Goal: Task Accomplishment & Management: Complete application form

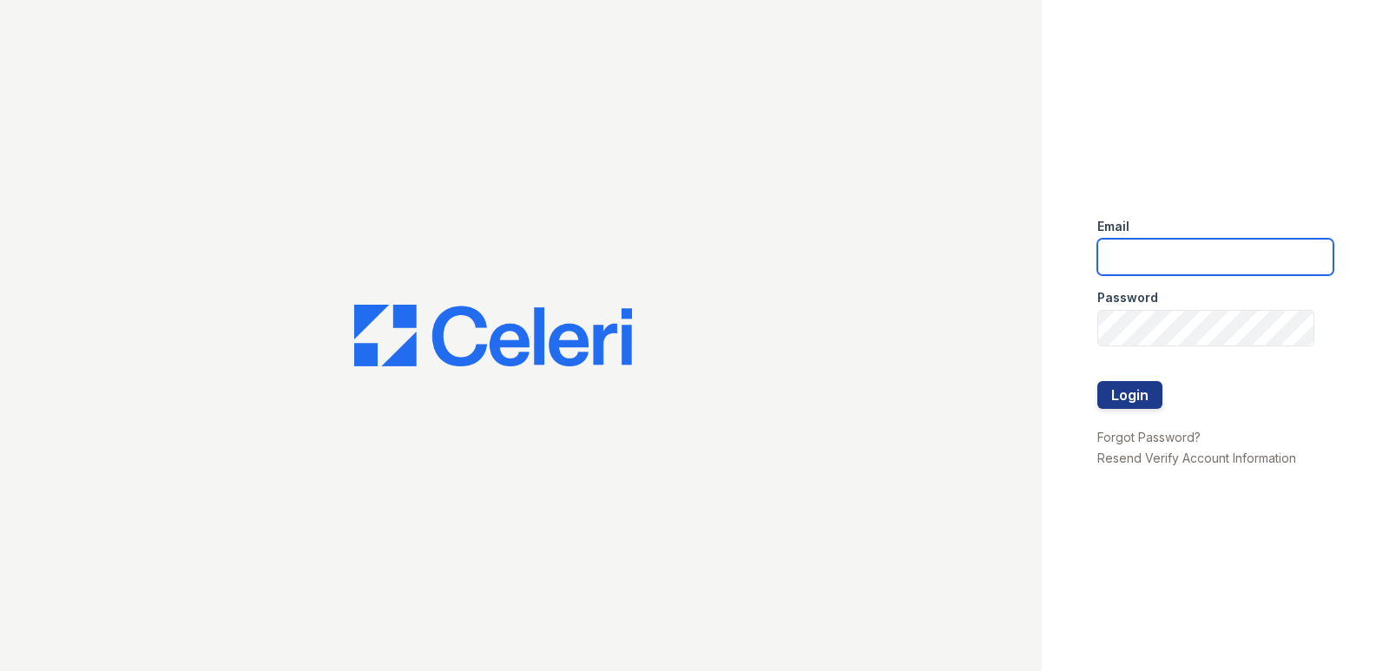
click at [1173, 255] on input "email" at bounding box center [1215, 257] width 236 height 36
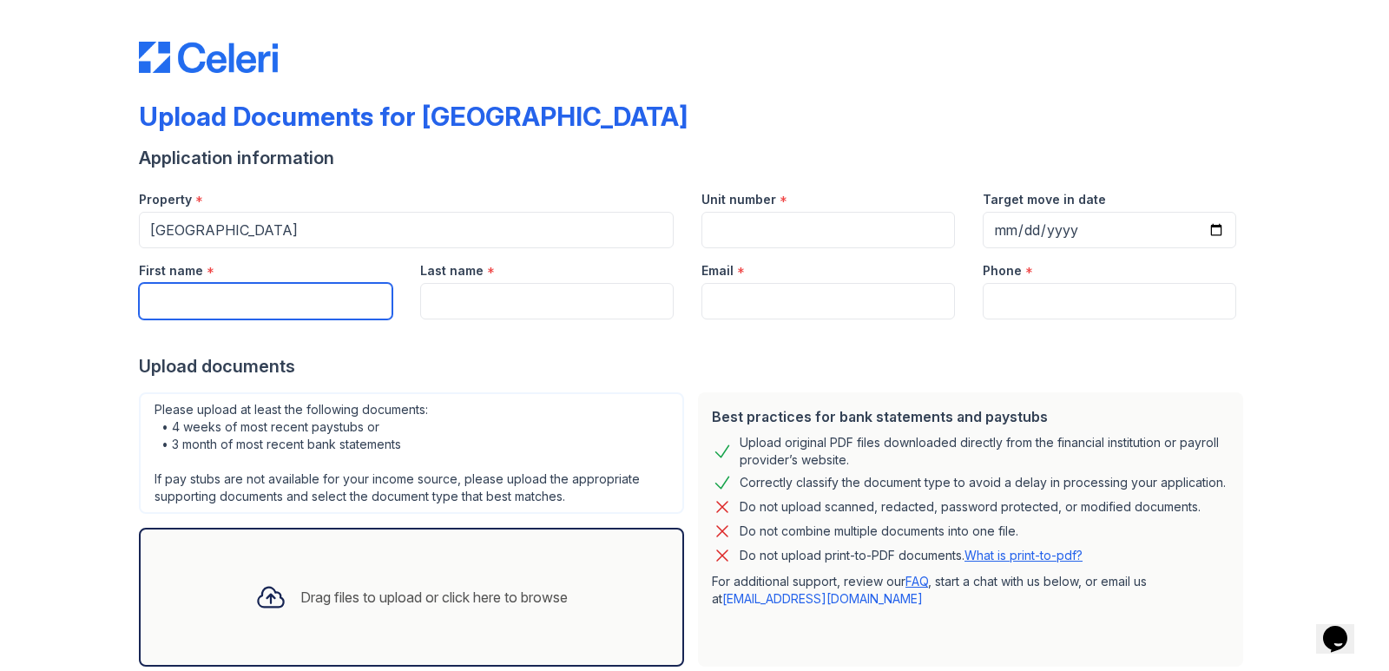
click at [261, 293] on input "First name" at bounding box center [265, 301] width 253 height 36
type input "[PERSON_NAME]"
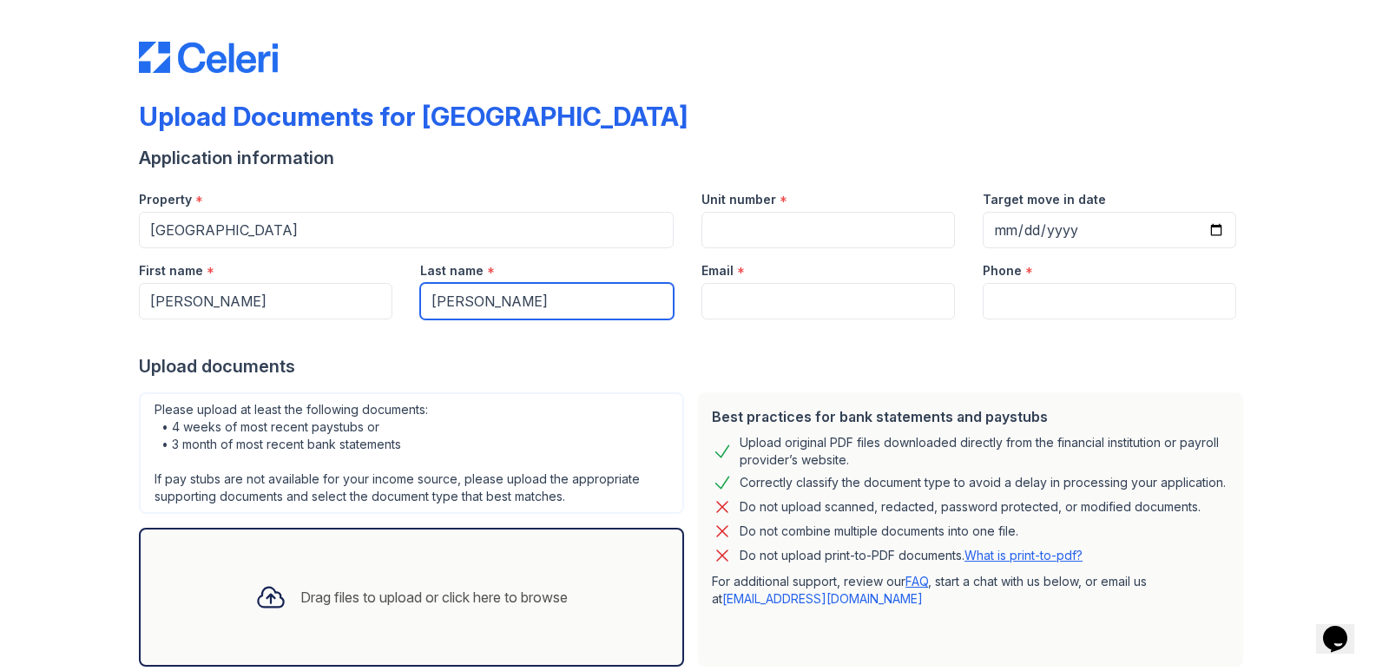
type input "[PERSON_NAME]"
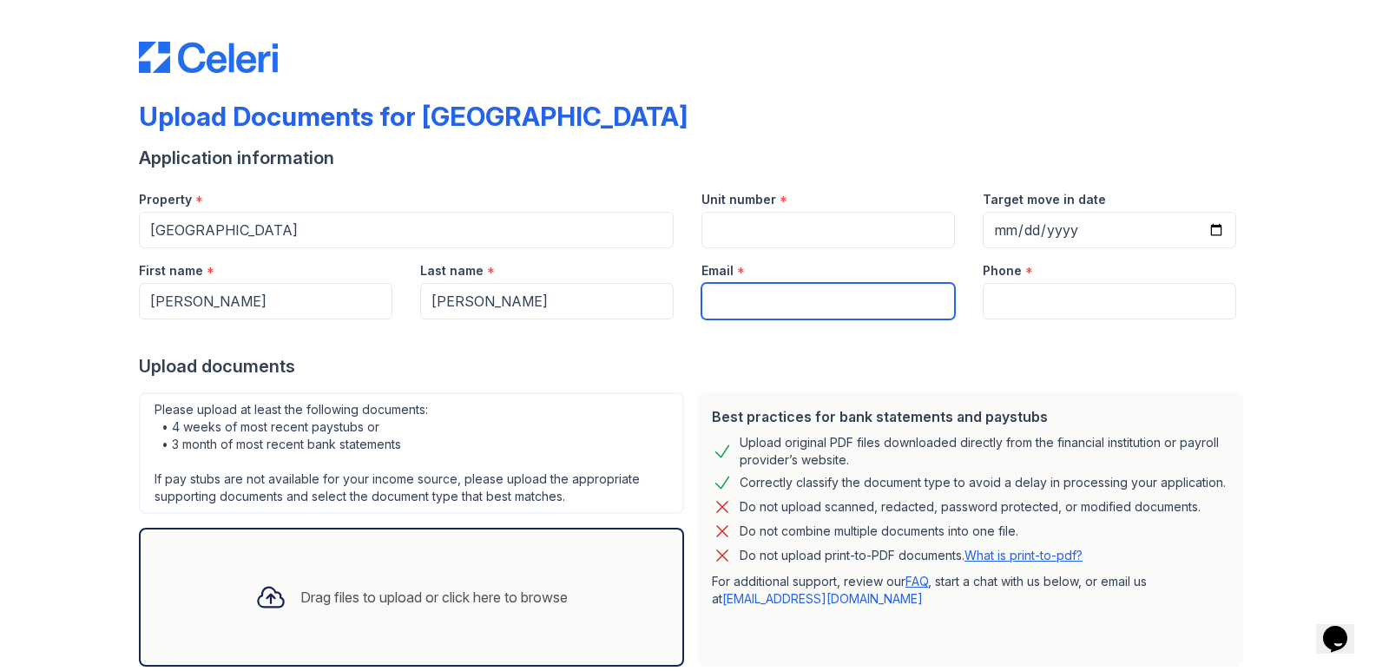
paste input "[EMAIL_ADDRESS][DOMAIN_NAME]"
type input "[EMAIL_ADDRESS][DOMAIN_NAME]"
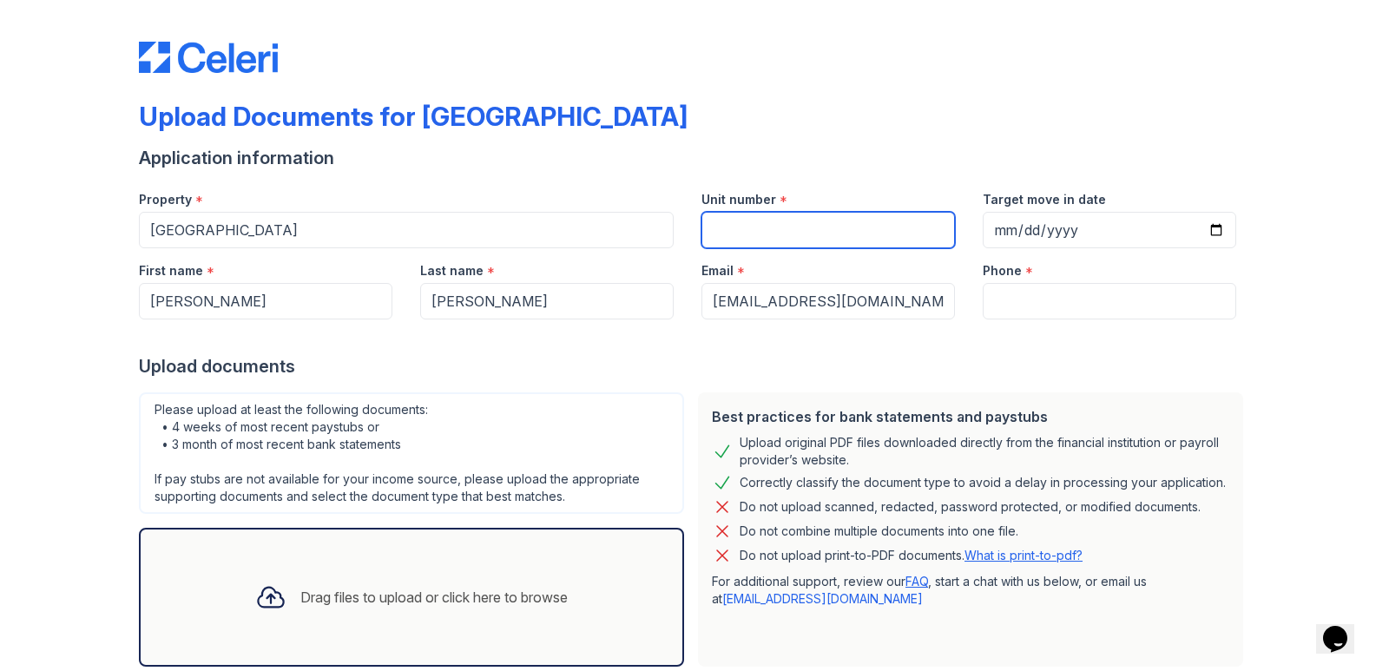
click at [841, 243] on input "Unit number" at bounding box center [827, 230] width 253 height 36
type input "E300-303"
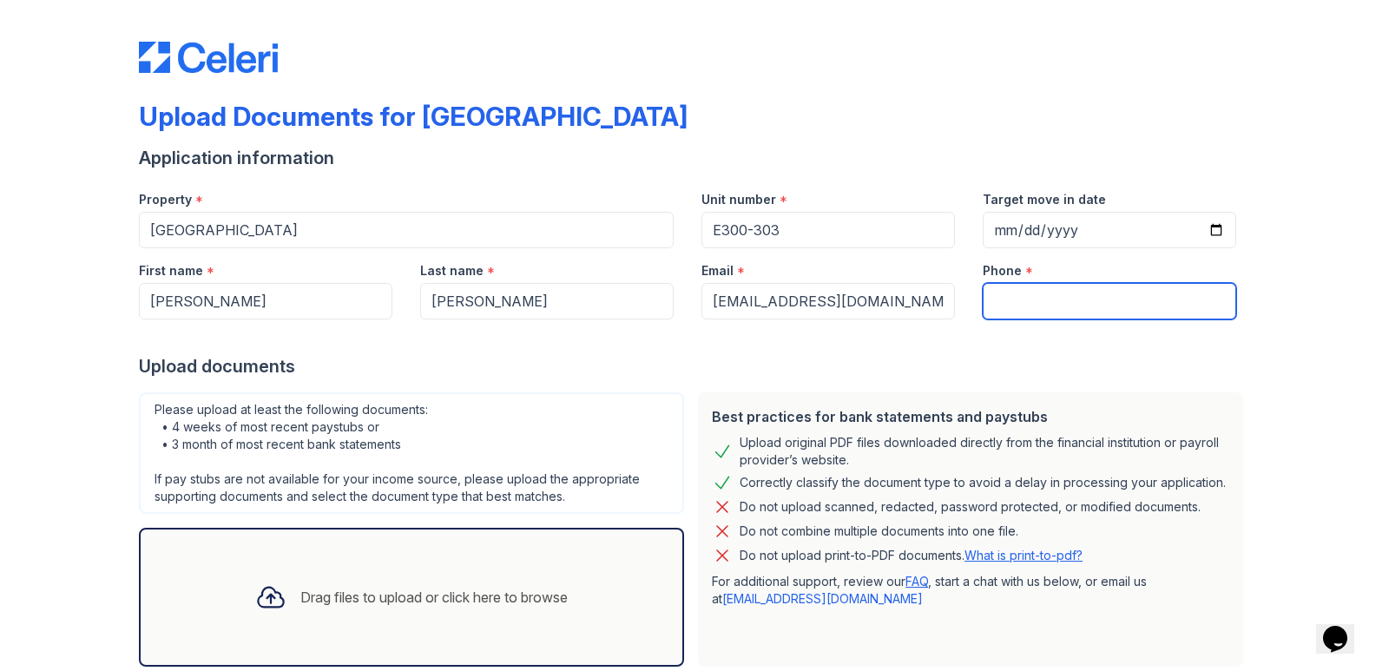
click at [1022, 287] on input "Phone" at bounding box center [1109, 301] width 253 height 36
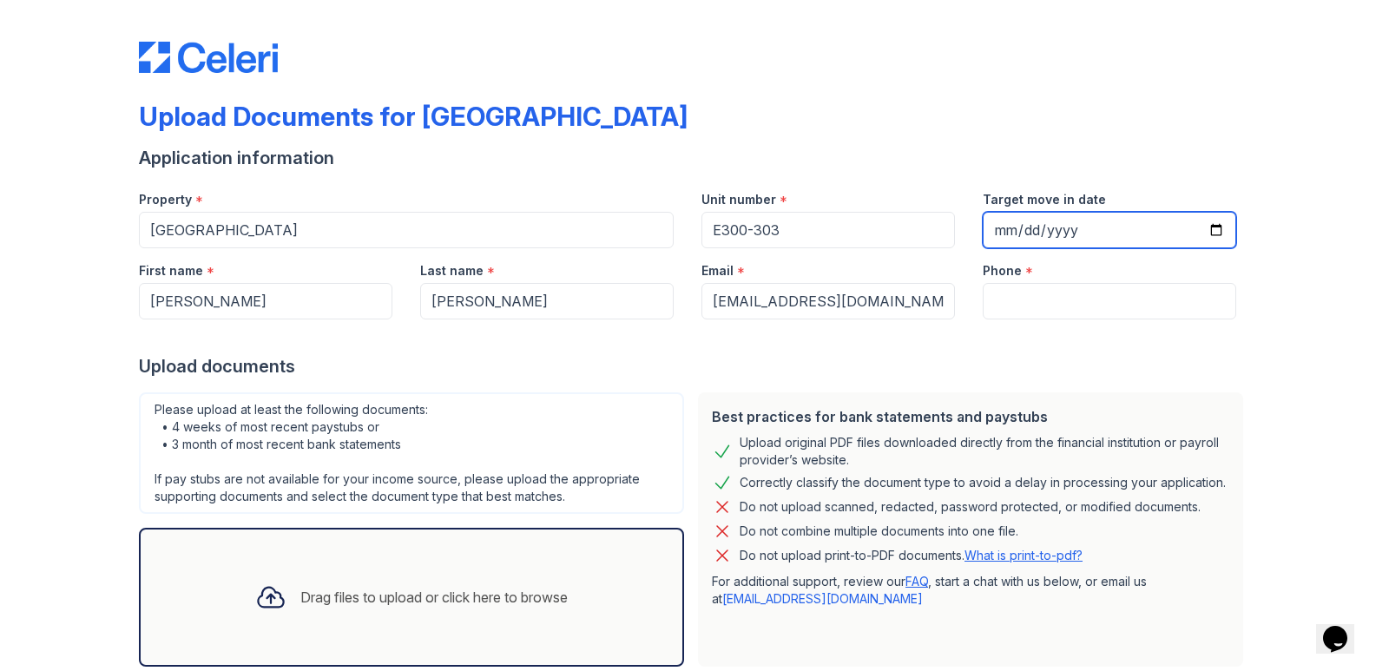
click at [1095, 229] on input "Target move in date" at bounding box center [1109, 230] width 253 height 36
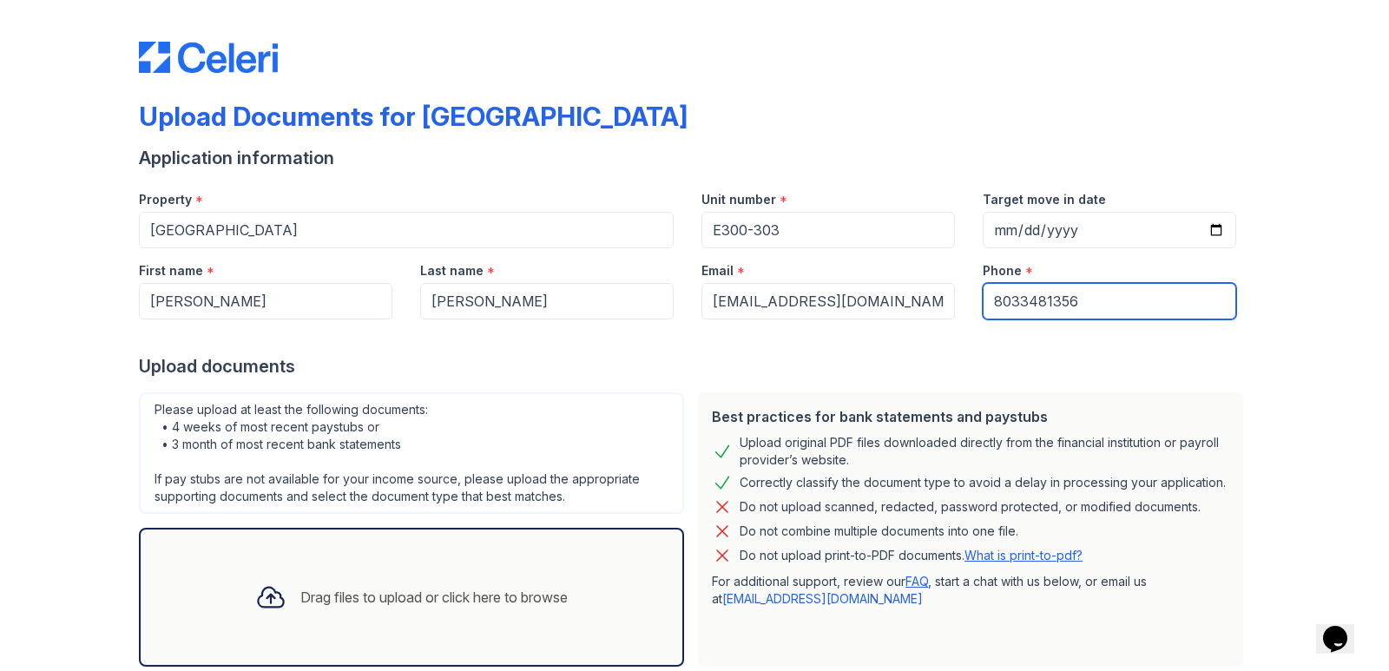
type input "8033481356"
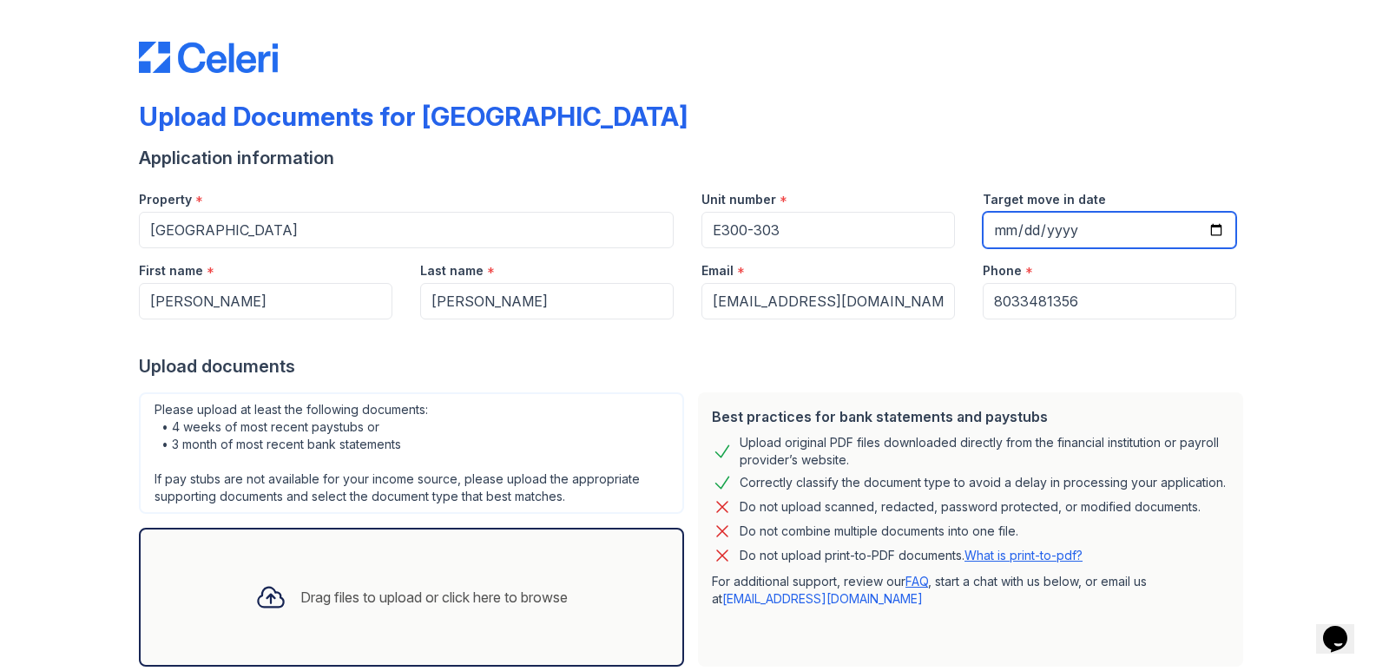
click at [1094, 229] on input "Target move in date" at bounding box center [1109, 230] width 253 height 36
type input "0001-10-11"
type input "[DATE]"
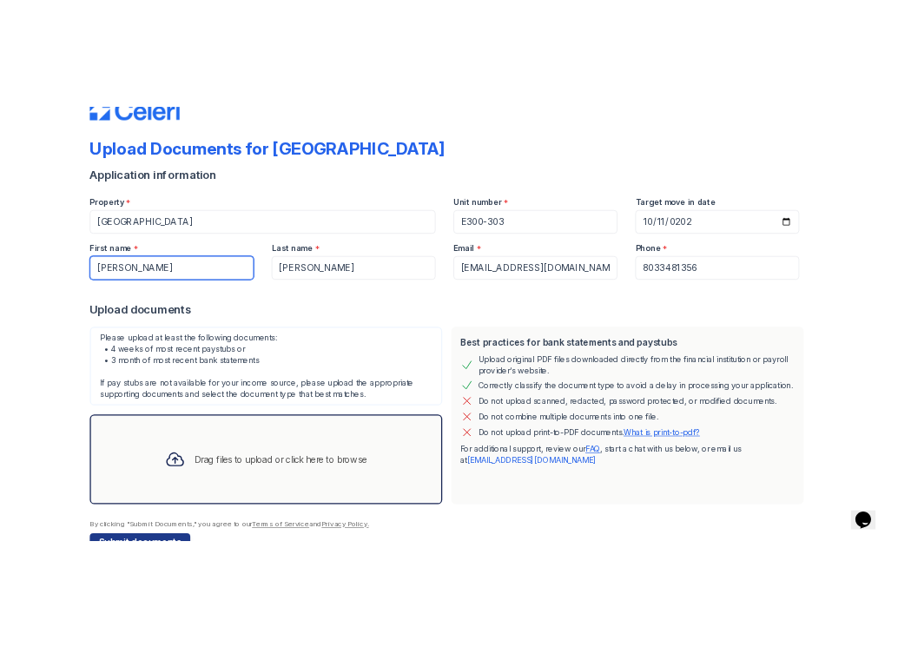
scroll to position [103, 0]
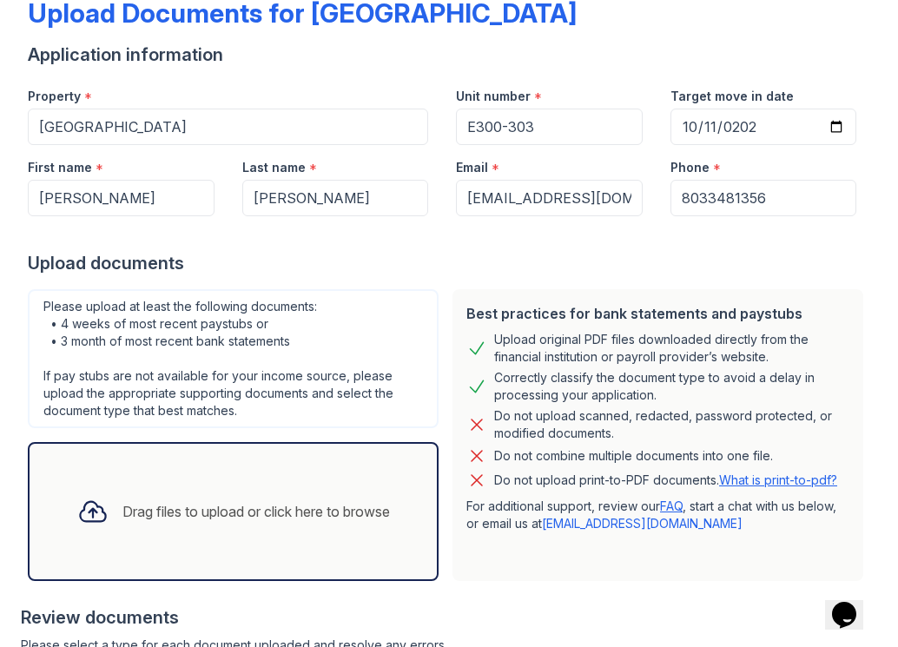
click at [229, 493] on div "Drag files to upload or click here to browse" at bounding box center [233, 511] width 340 height 59
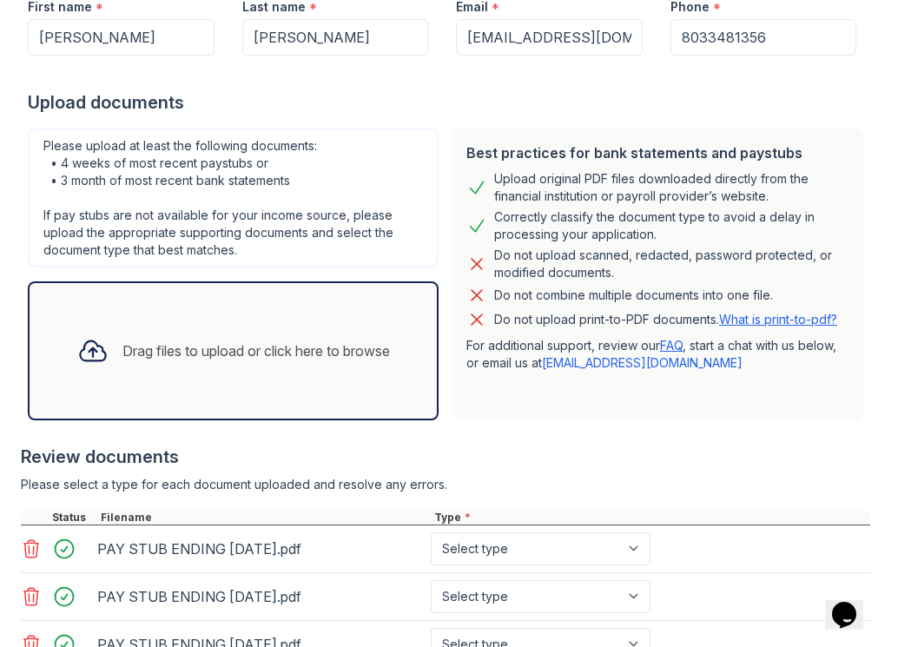
scroll to position [451, 0]
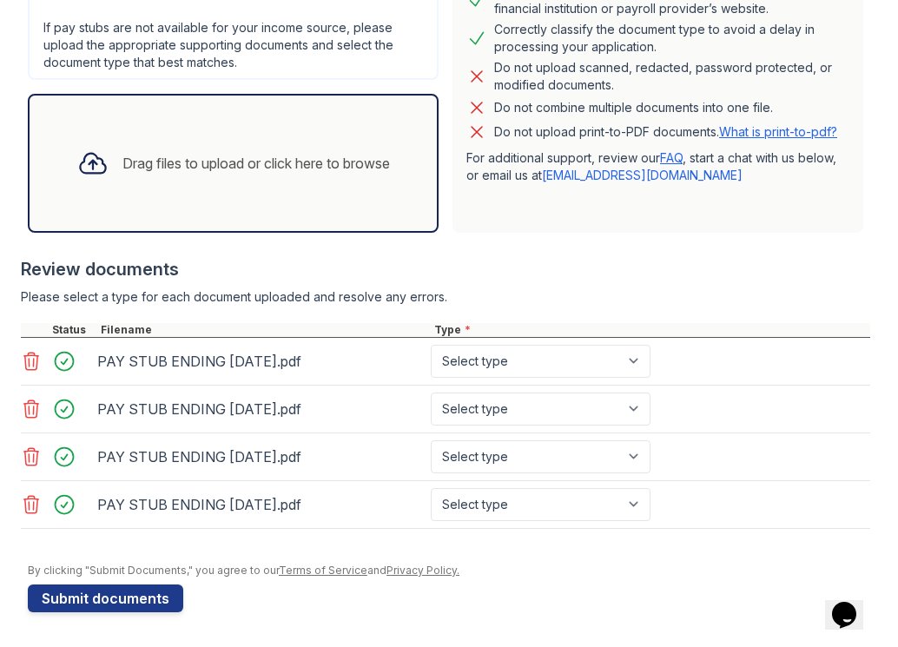
click at [30, 508] on icon at bounding box center [31, 504] width 21 height 21
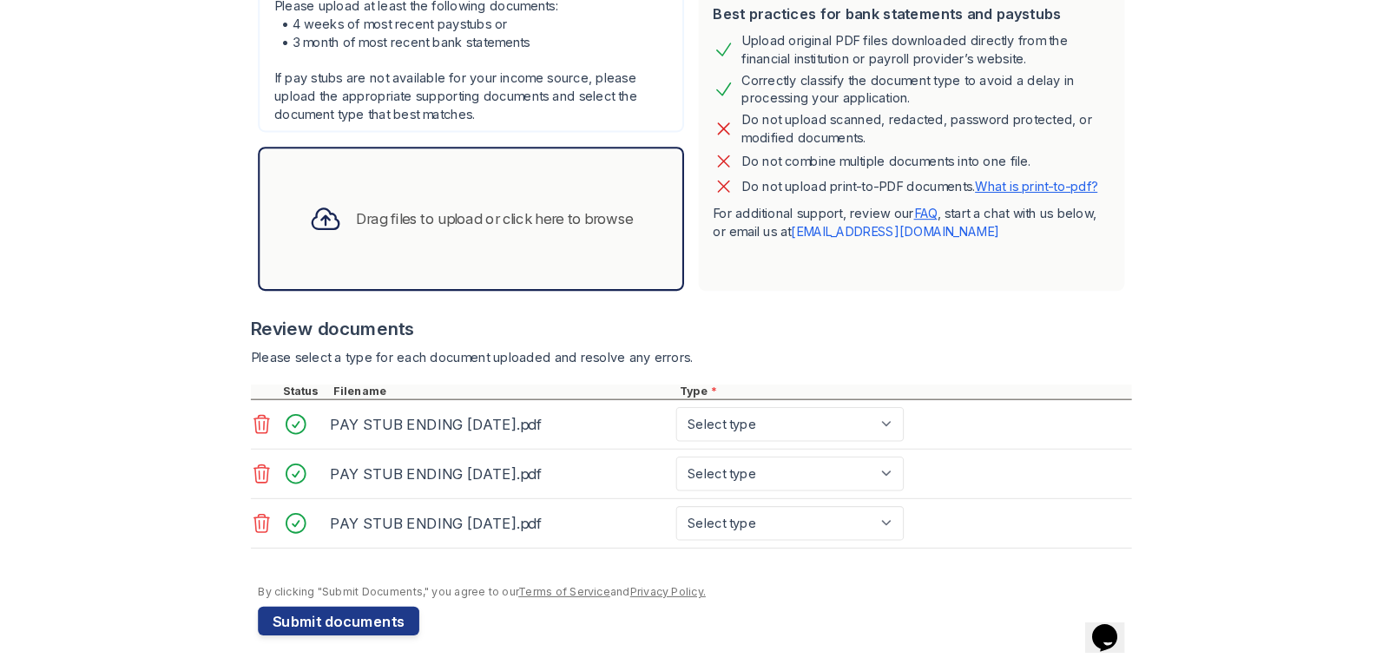
scroll to position [404, 0]
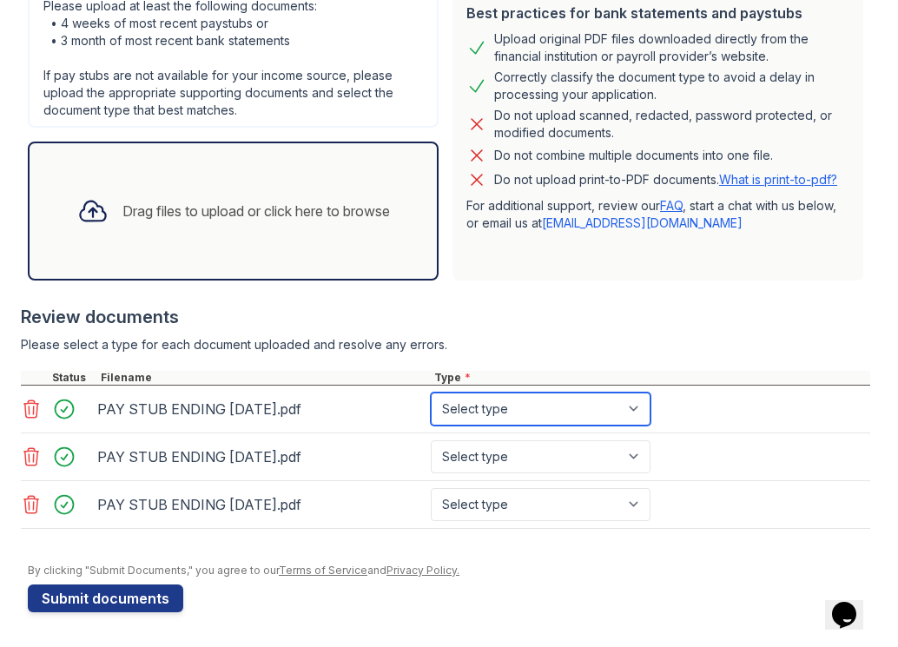
click at [525, 402] on select "Select type Paystub Bank Statement Offer Letter Tax Documents Benefit Award Let…" at bounding box center [541, 408] width 220 height 33
select select "paystub"
click at [431, 392] on select "Select type Paystub Bank Statement Offer Letter Tax Documents Benefit Award Let…" at bounding box center [541, 408] width 220 height 33
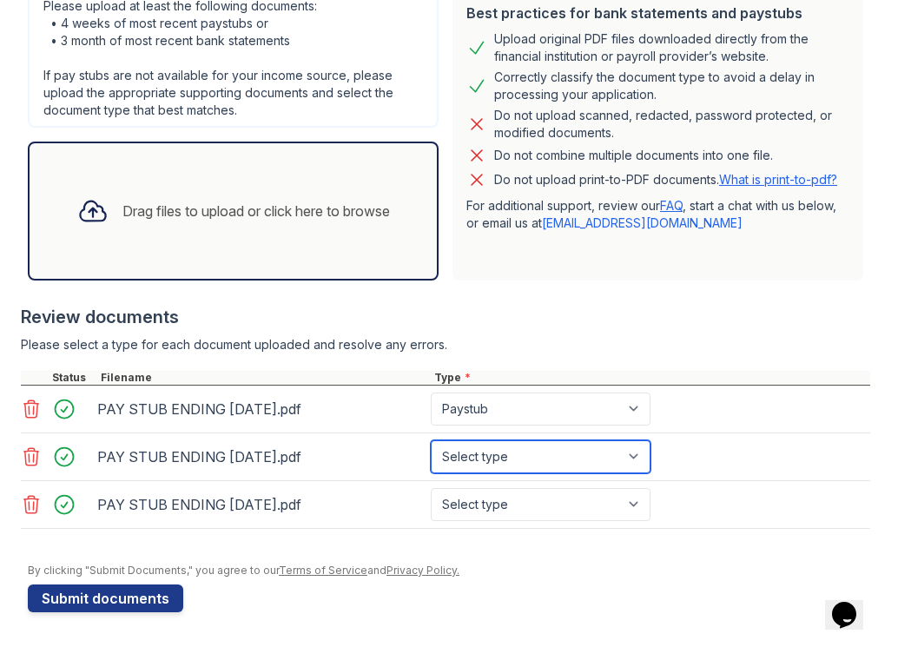
click at [525, 446] on select "Select type Paystub Bank Statement Offer Letter Tax Documents Benefit Award Let…" at bounding box center [541, 456] width 220 height 33
select select "paystub"
click at [431, 440] on select "Select type Paystub Bank Statement Offer Letter Tax Documents Benefit Award Let…" at bounding box center [541, 456] width 220 height 33
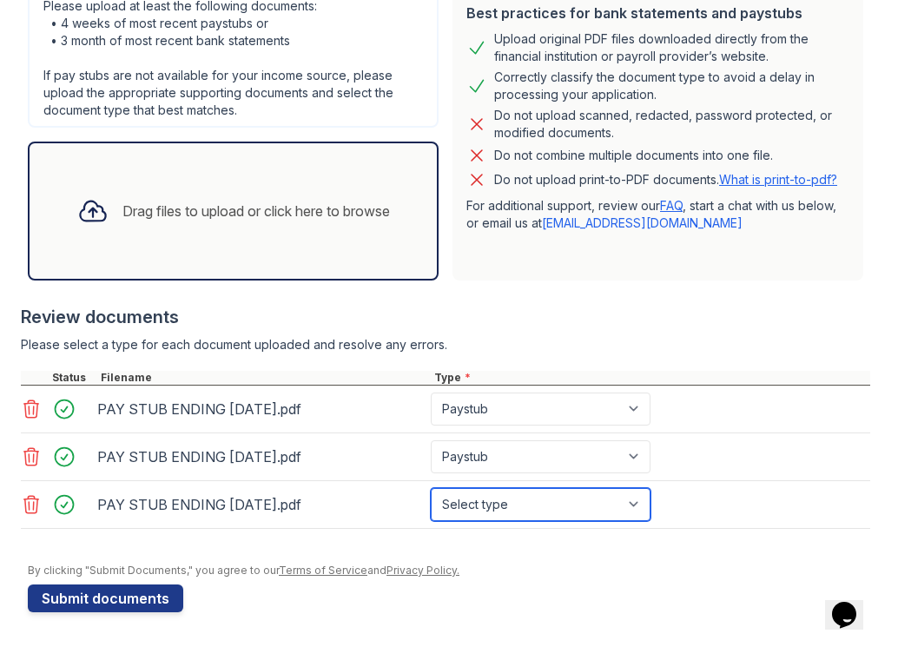
click at [510, 497] on select "Select type Paystub Bank Statement Offer Letter Tax Documents Benefit Award Let…" at bounding box center [541, 504] width 220 height 33
click at [431, 488] on select "Select type Paystub Bank Statement Offer Letter Tax Documents Benefit Award Let…" at bounding box center [541, 504] width 220 height 33
click at [497, 504] on select "Select type Paystub Bank Statement Offer Letter Tax Documents Benefit Award Let…" at bounding box center [541, 504] width 220 height 33
select select "paystub"
click at [431, 488] on select "Select type Paystub Bank Statement Offer Letter Tax Documents Benefit Award Let…" at bounding box center [541, 504] width 220 height 33
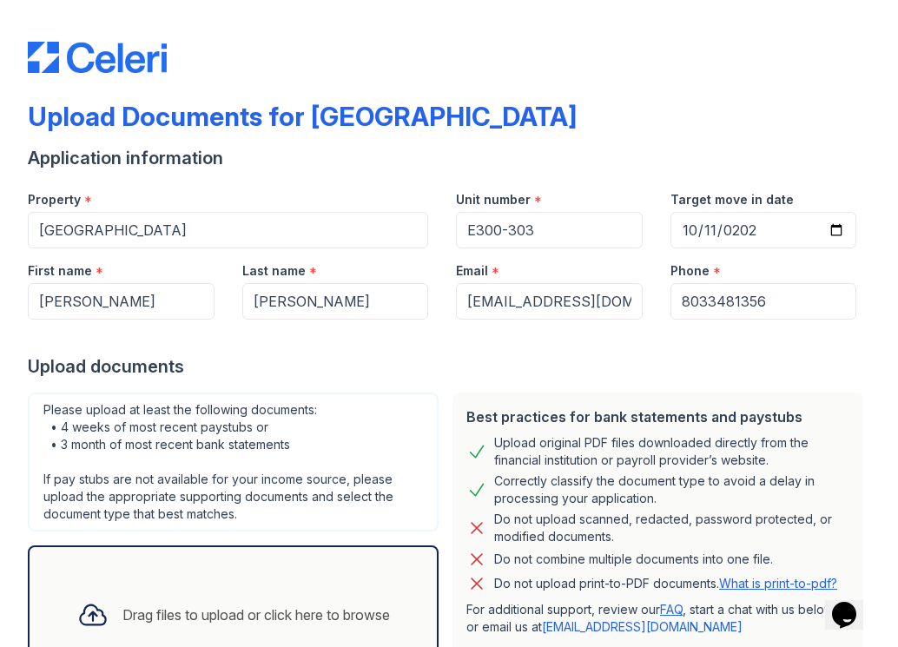
scroll to position [594, 0]
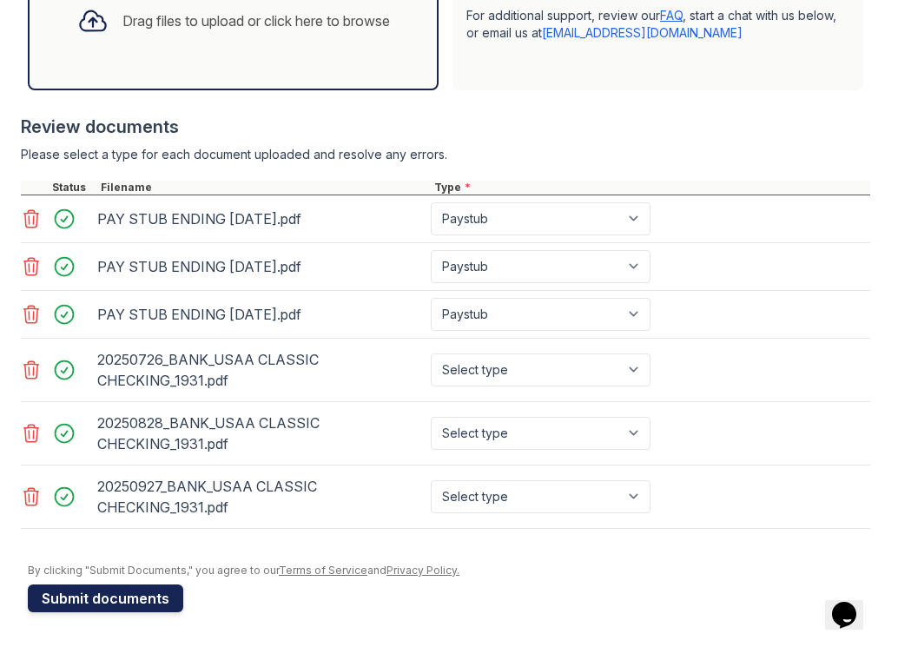
click at [144, 600] on button "Submit documents" at bounding box center [105, 598] width 155 height 28
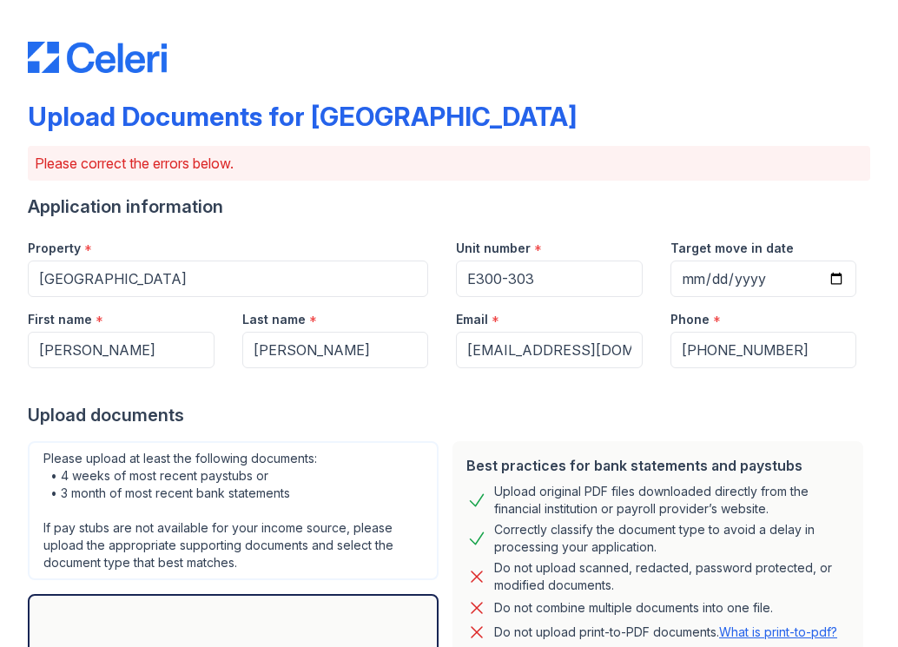
scroll to position [715, 0]
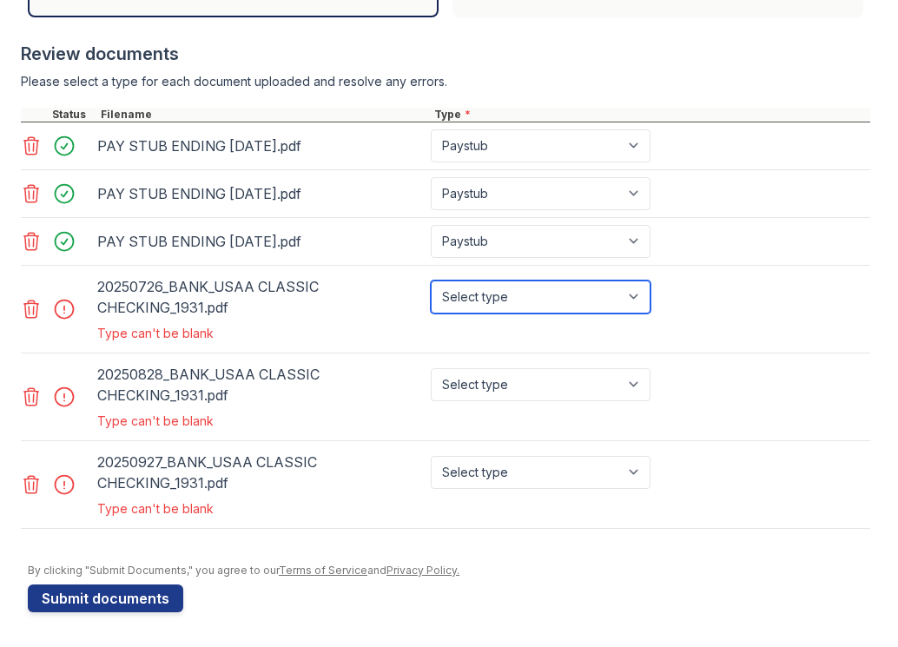
click at [460, 298] on select "Select type Paystub Bank Statement Offer Letter Tax Documents Benefit Award Let…" at bounding box center [541, 296] width 220 height 33
select select "bank_statement"
click at [431, 280] on select "Select type Paystub Bank Statement Offer Letter Tax Documents Benefit Award Let…" at bounding box center [541, 296] width 220 height 33
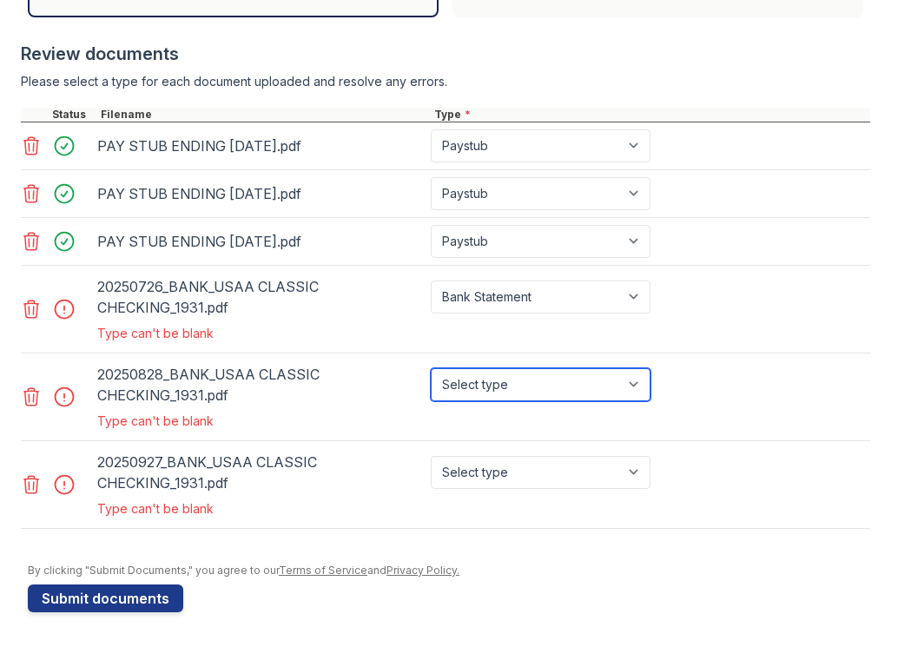
click at [522, 380] on select "Select type Paystub Bank Statement Offer Letter Tax Documents Benefit Award Let…" at bounding box center [541, 384] width 220 height 33
select select "bank_statement"
click at [431, 368] on select "Select type Paystub Bank Statement Offer Letter Tax Documents Benefit Award Let…" at bounding box center [541, 384] width 220 height 33
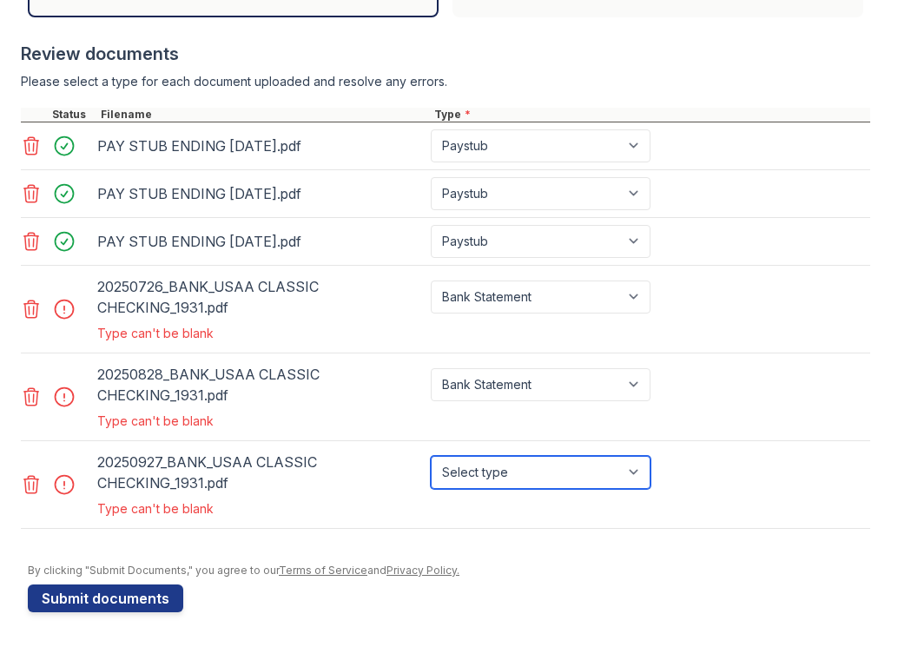
click at [521, 477] on select "Select type Paystub Bank Statement Offer Letter Tax Documents Benefit Award Let…" at bounding box center [541, 472] width 220 height 33
select select "bank_statement"
click at [431, 456] on select "Select type Paystub Bank Statement Offer Letter Tax Documents Benefit Award Let…" at bounding box center [541, 472] width 220 height 33
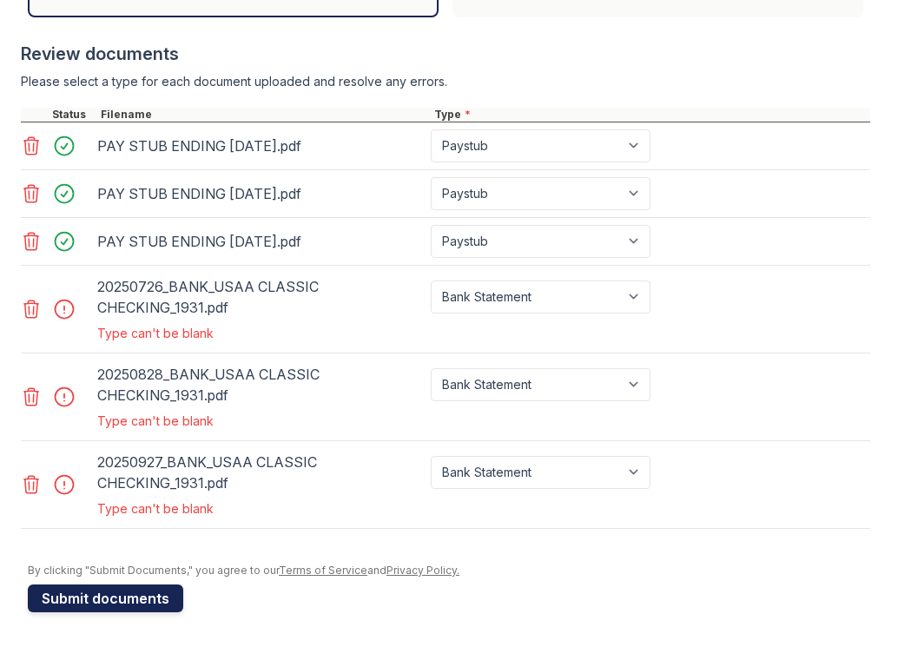
click at [119, 596] on button "Submit documents" at bounding box center [105, 598] width 155 height 28
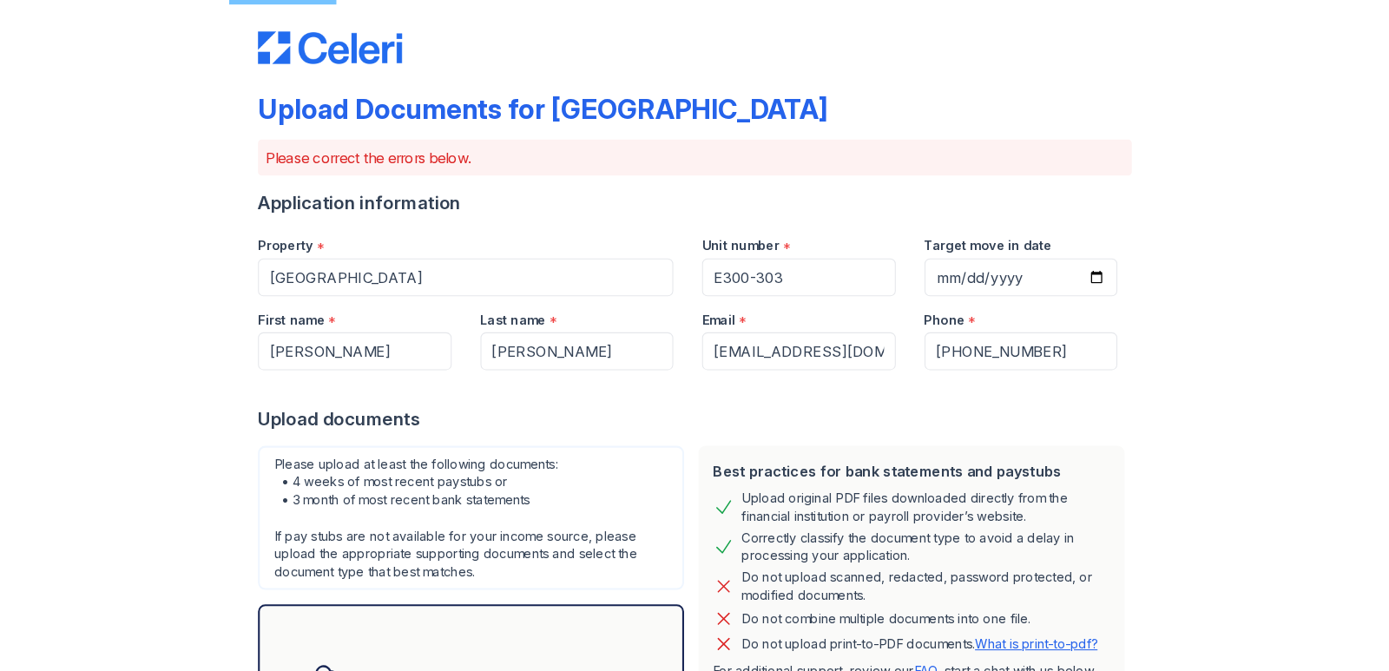
scroll to position [0, 0]
